Goal: Find specific page/section: Find specific page/section

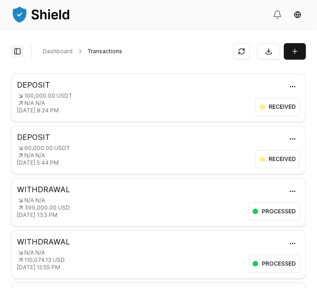
click at [19, 55] on button "Toggle Sidebar" at bounding box center [17, 51] width 13 height 13
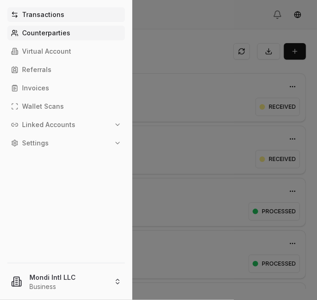
click at [37, 39] on link "Counterparties" at bounding box center [66, 33] width 118 height 15
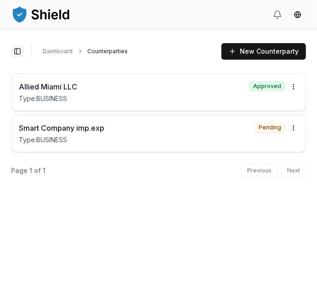
click at [17, 57] on button "Toggle Sidebar" at bounding box center [17, 51] width 13 height 13
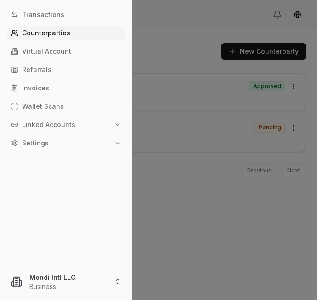
click at [250, 220] on div at bounding box center [158, 150] width 317 height 300
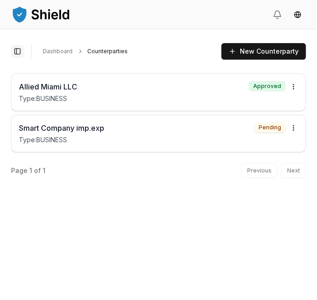
click at [18, 54] on button "Toggle Sidebar" at bounding box center [17, 51] width 13 height 13
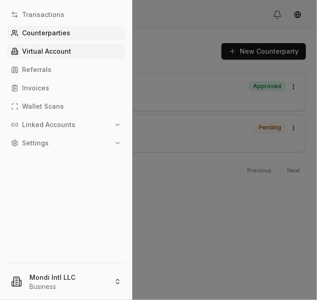
click at [32, 58] on link "Virtual Account" at bounding box center [66, 51] width 118 height 15
